Goal: Transaction & Acquisition: Purchase product/service

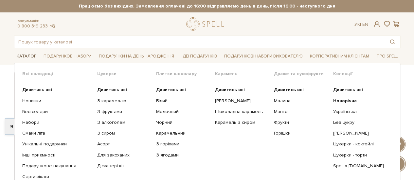
click at [27, 55] on link "Каталог" at bounding box center [26, 56] width 25 height 10
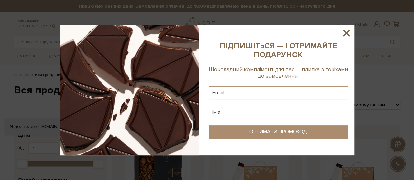
click at [348, 33] on icon at bounding box center [346, 33] width 11 height 11
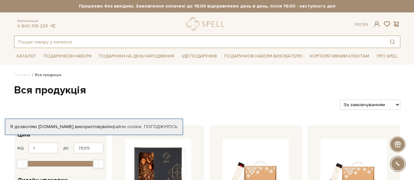
click at [250, 43] on input "text" at bounding box center [199, 42] width 371 height 12
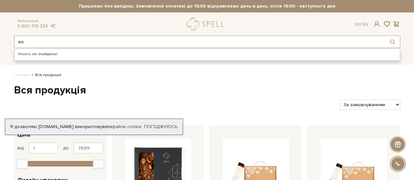
type input "к"
